Goal: Task Accomplishment & Management: Manage account settings

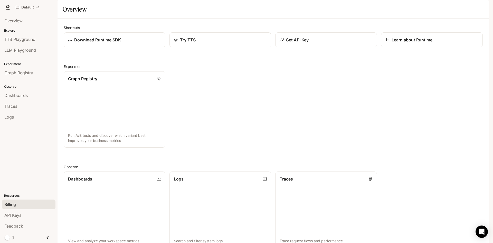
click at [18, 203] on div "Billing" at bounding box center [28, 204] width 49 height 6
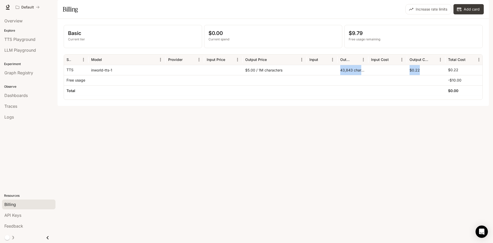
drag, startPoint x: 338, startPoint y: 84, endPoint x: 421, endPoint y: 87, distance: 83.3
click at [421, 75] on div "TTS inworld-tts-1 $5.00 / 1M characters 43,843 characters $0.22 $0.22" at bounding box center [274, 70] width 420 height 10
click at [421, 75] on div "$0.22" at bounding box center [426, 70] width 39 height 10
drag, startPoint x: 339, startPoint y: 85, endPoint x: 353, endPoint y: 88, distance: 14.1
click at [353, 75] on div "43,843 characters" at bounding box center [353, 70] width 31 height 10
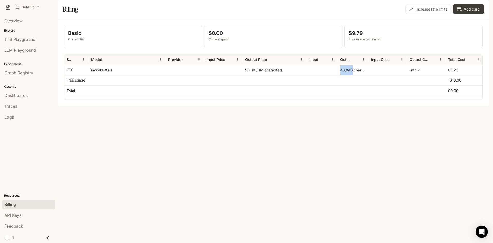
copy div "43,843"
click at [415, 75] on div "$0.22" at bounding box center [426, 70] width 39 height 10
